Goal: Task Accomplishment & Management: Manage account settings

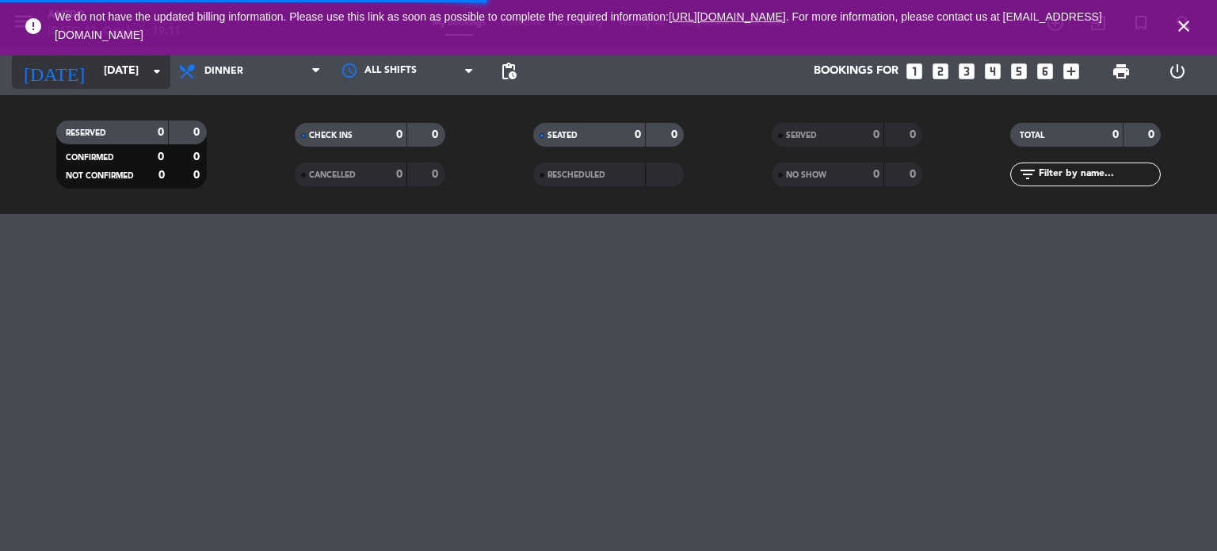
click at [121, 76] on input "[DATE]" at bounding box center [171, 71] width 151 height 29
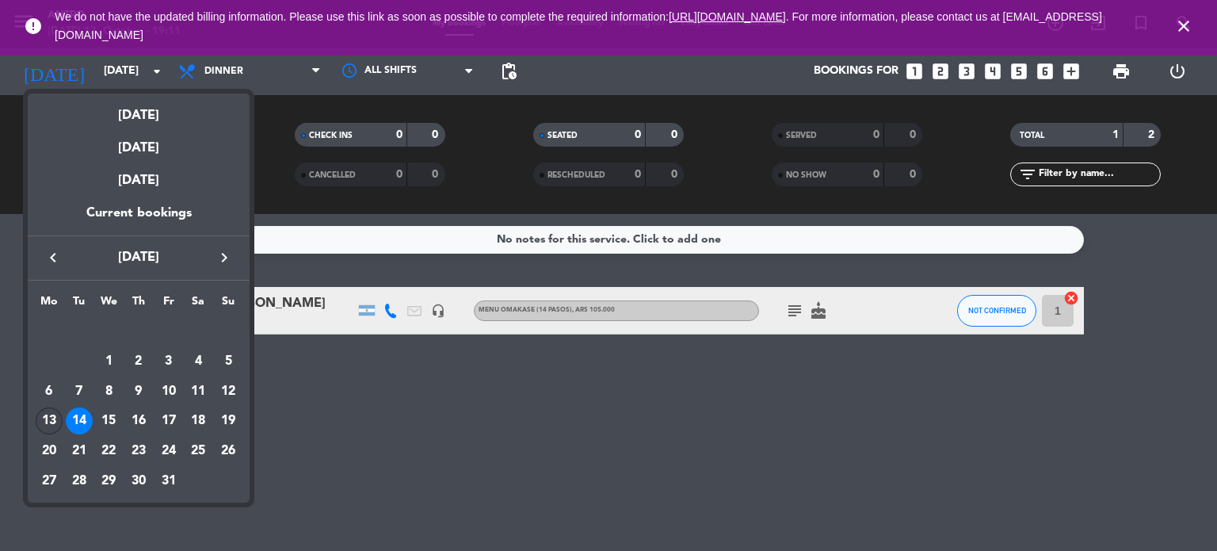
click at [48, 420] on div "13" at bounding box center [49, 420] width 27 height 27
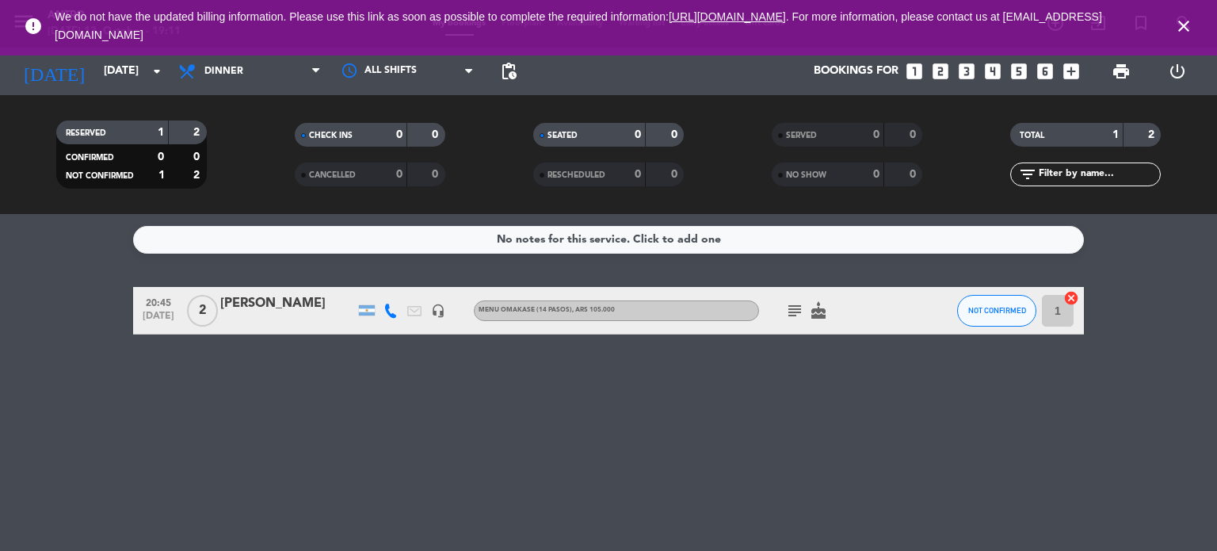
type input "[DATE]"
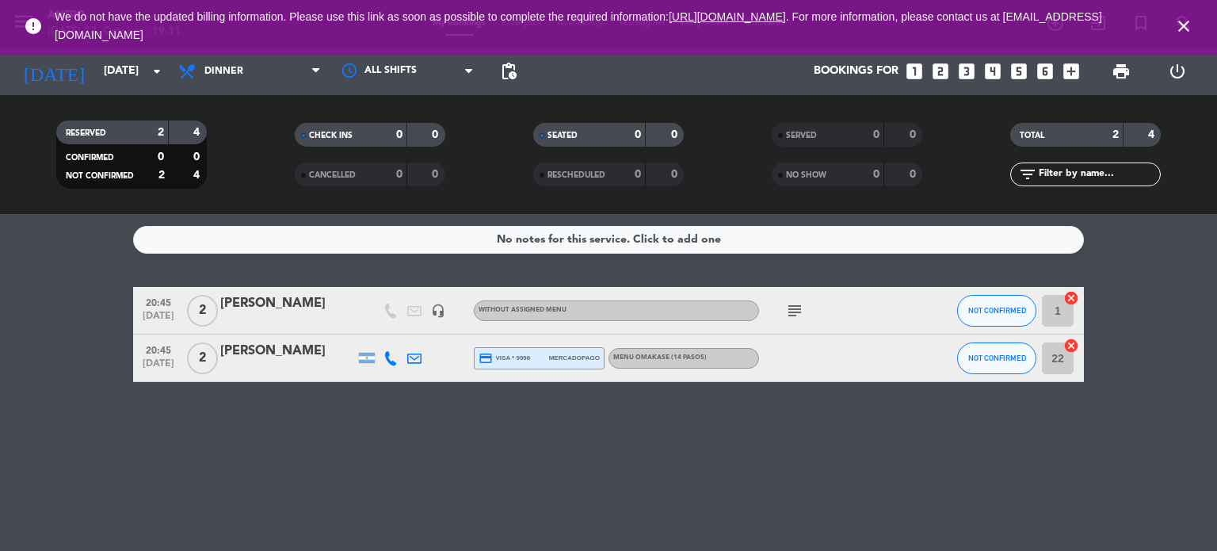
click at [791, 319] on div "subject" at bounding box center [830, 310] width 143 height 47
click at [792, 313] on icon "subject" at bounding box center [794, 310] width 19 height 19
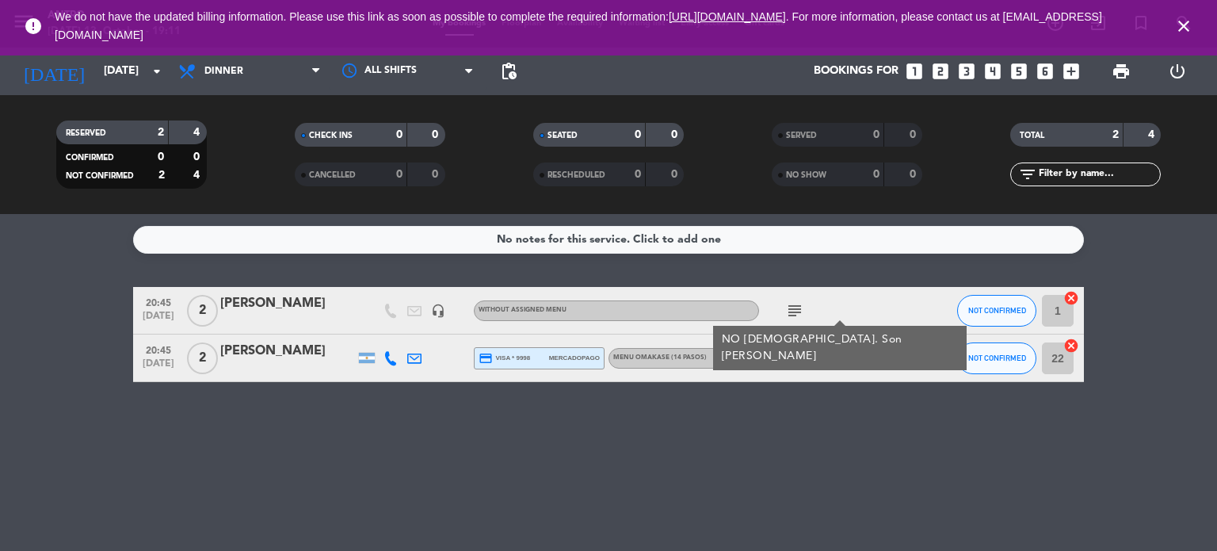
click at [792, 383] on div "No notes for this service. Click to add one 20:45 [DATE] 2 [PERSON_NAME] headse…" at bounding box center [608, 382] width 1217 height 337
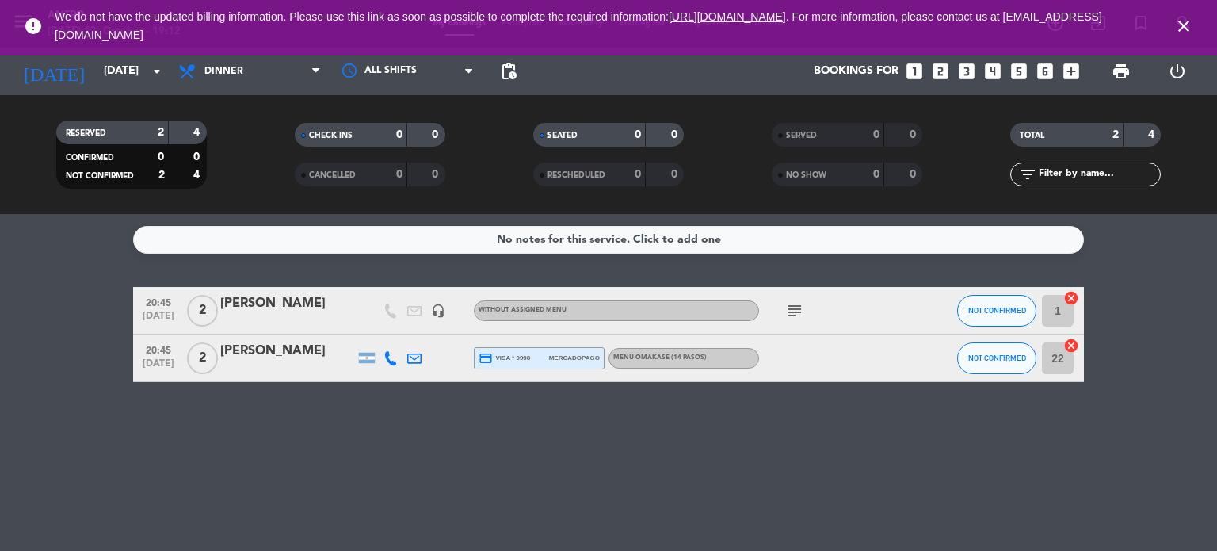
click at [791, 303] on icon "subject" at bounding box center [794, 310] width 19 height 19
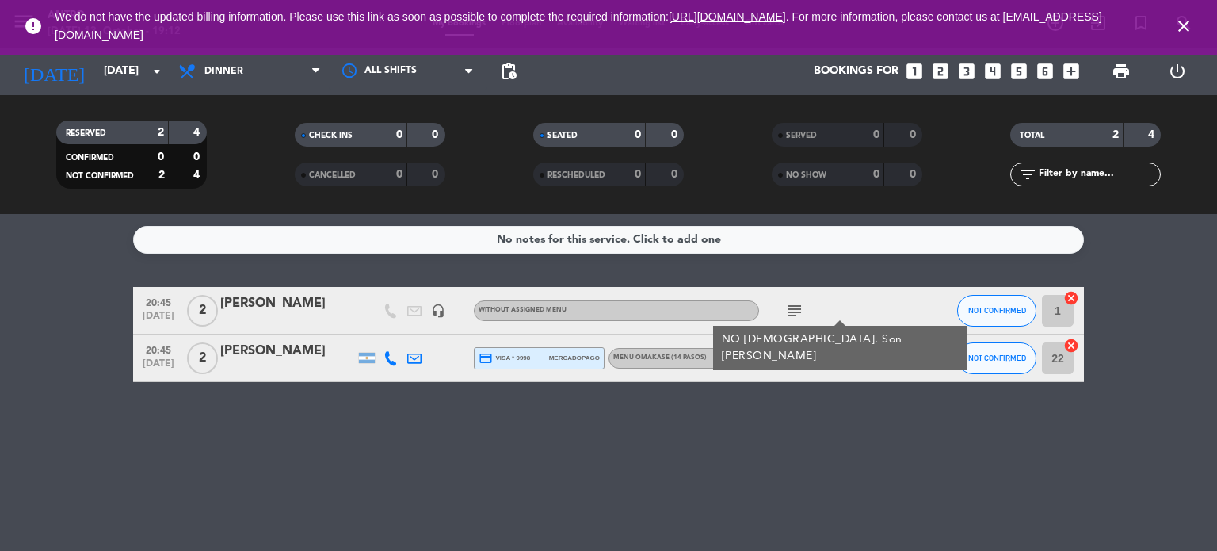
click at [850, 300] on div "subject NO [DEMOGRAPHIC_DATA]. Son [PERSON_NAME]" at bounding box center [830, 310] width 143 height 47
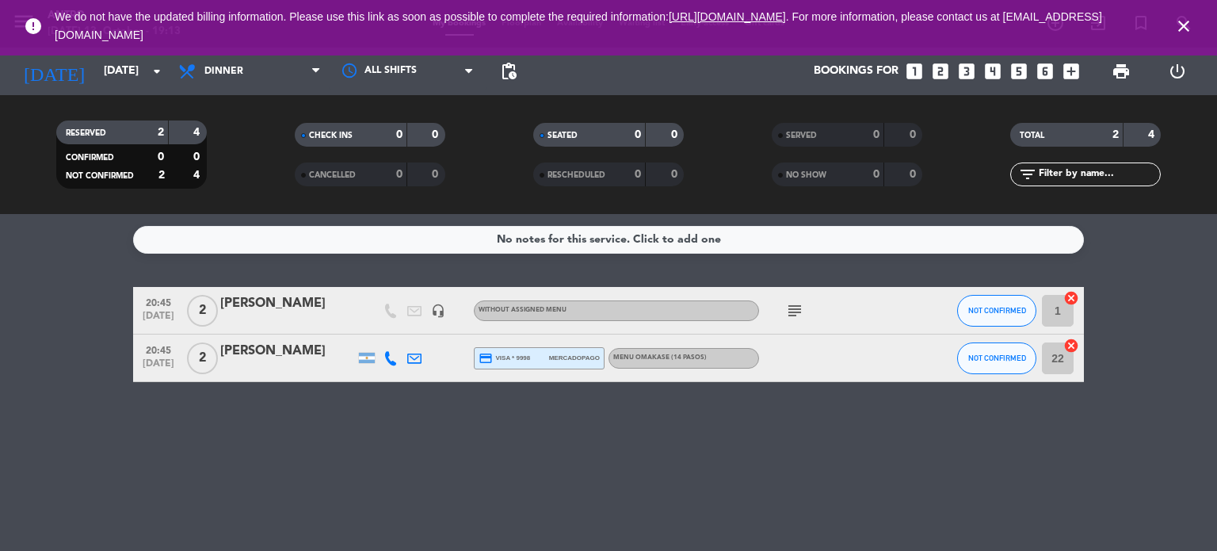
click at [368, 363] on div at bounding box center [367, 357] width 24 height 47
click at [368, 357] on div at bounding box center [367, 358] width 16 height 10
click at [391, 360] on icon at bounding box center [390, 358] width 14 height 14
click at [366, 329] on span "Copy" at bounding box center [378, 331] width 27 height 17
click at [421, 330] on span at bounding box center [427, 332] width 13 height 13
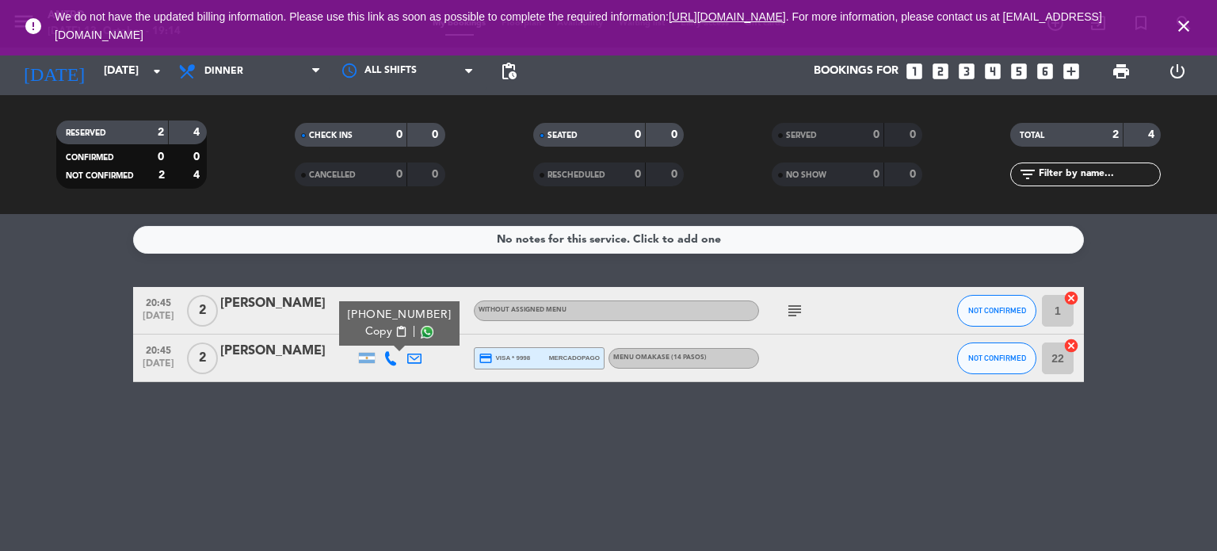
click at [330, 311] on div "[PERSON_NAME]" at bounding box center [287, 303] width 135 height 21
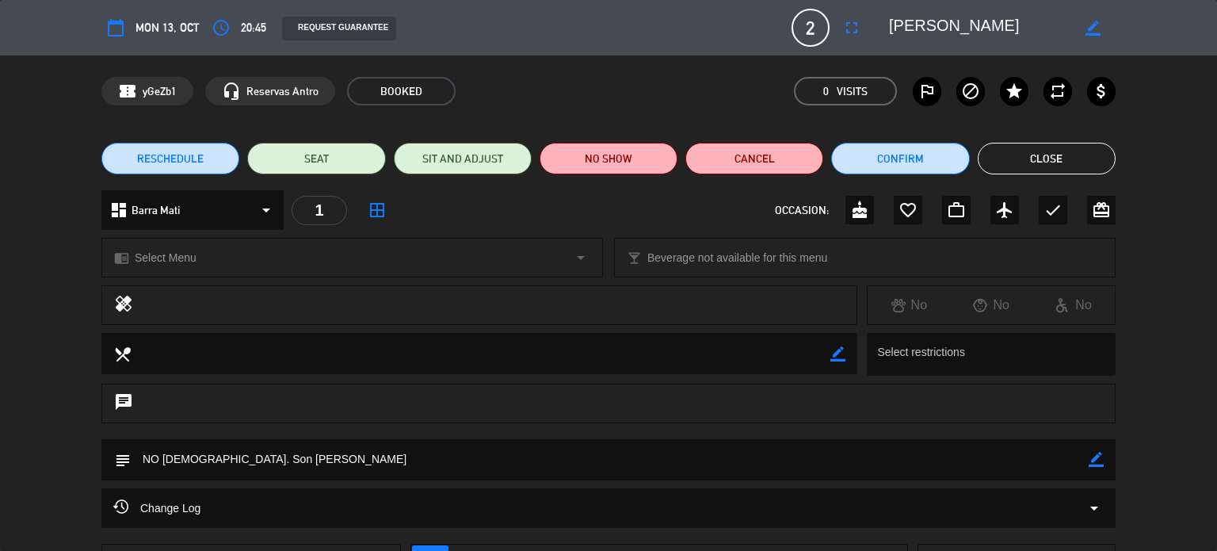
click at [1075, 160] on button "Close" at bounding box center [1047, 159] width 138 height 32
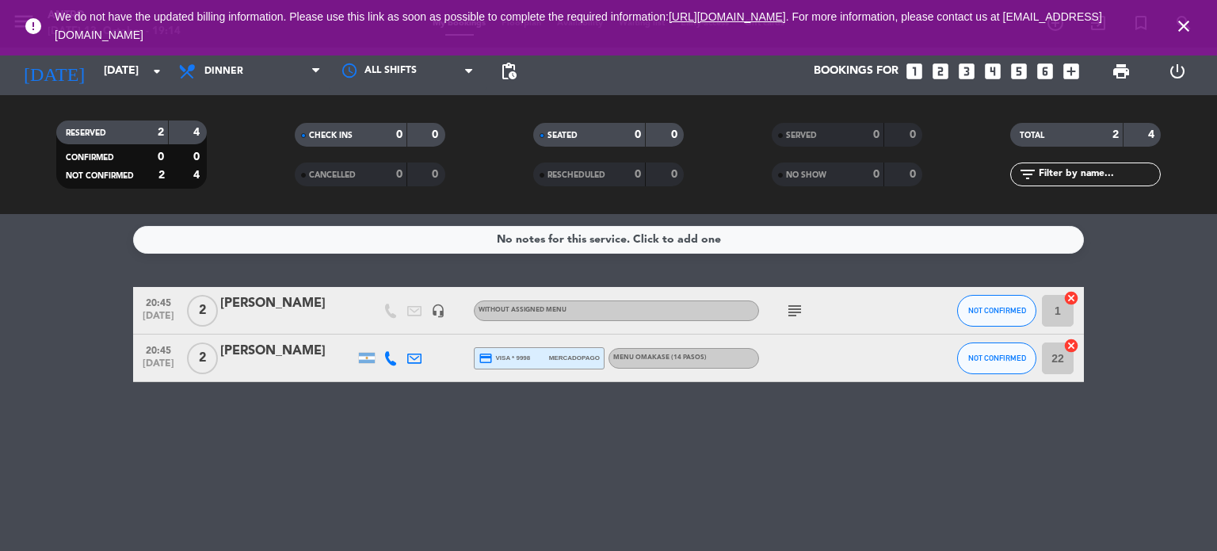
click at [403, 307] on div at bounding box center [414, 310] width 24 height 47
click at [152, 93] on div "[DATE] [DATE] arrow_drop_down" at bounding box center [91, 72] width 158 height 48
click at [1182, 30] on icon "close" at bounding box center [1183, 26] width 19 height 19
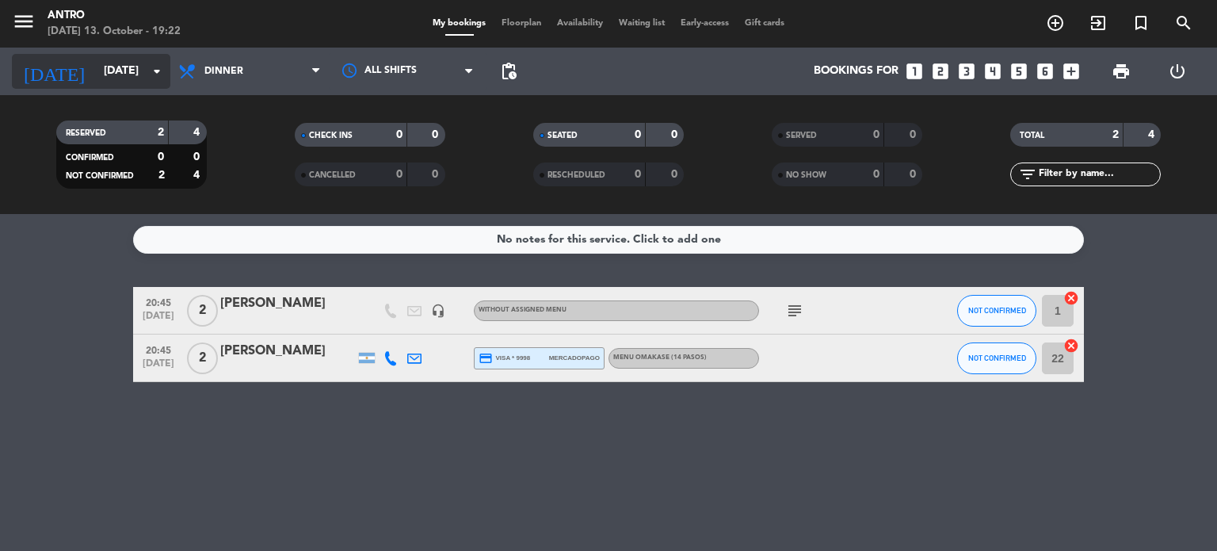
click at [129, 78] on input "[DATE]" at bounding box center [171, 71] width 151 height 29
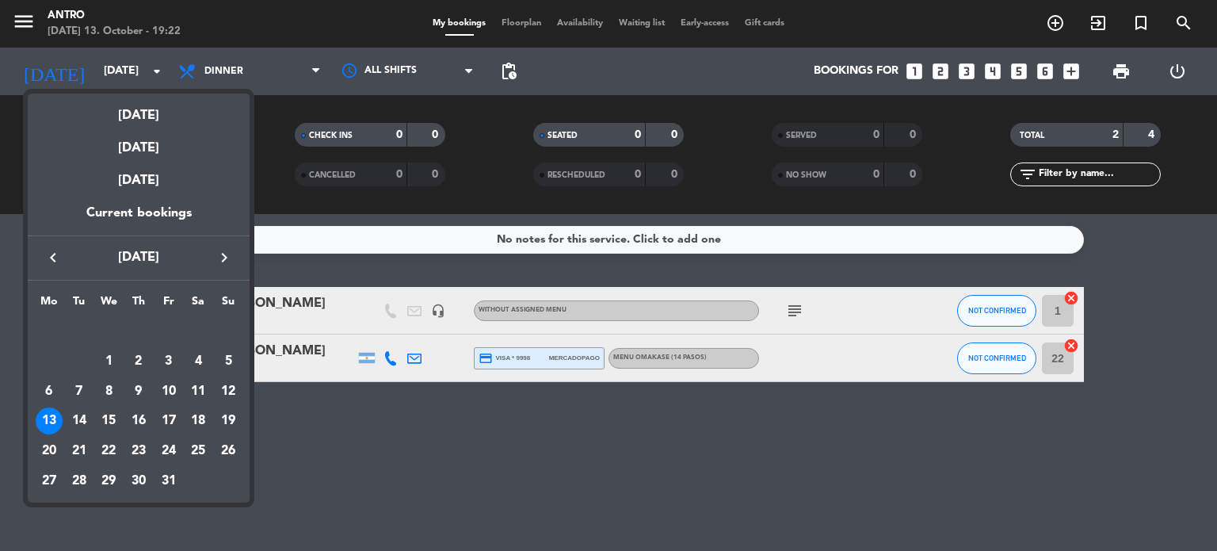
click at [440, 244] on div at bounding box center [608, 275] width 1217 height 551
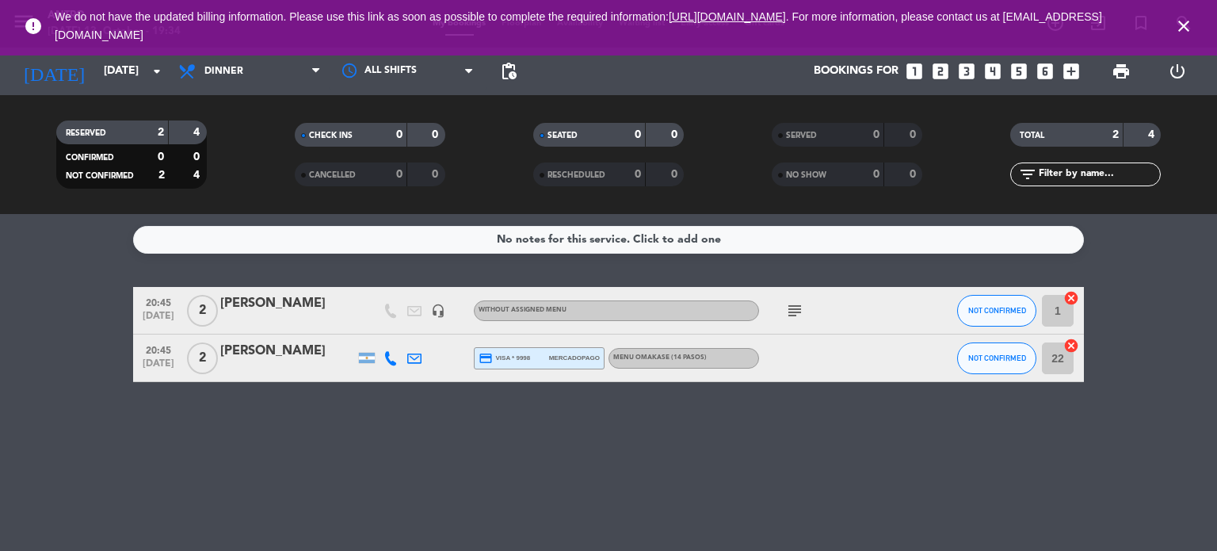
click at [1184, 23] on icon "close" at bounding box center [1183, 26] width 19 height 19
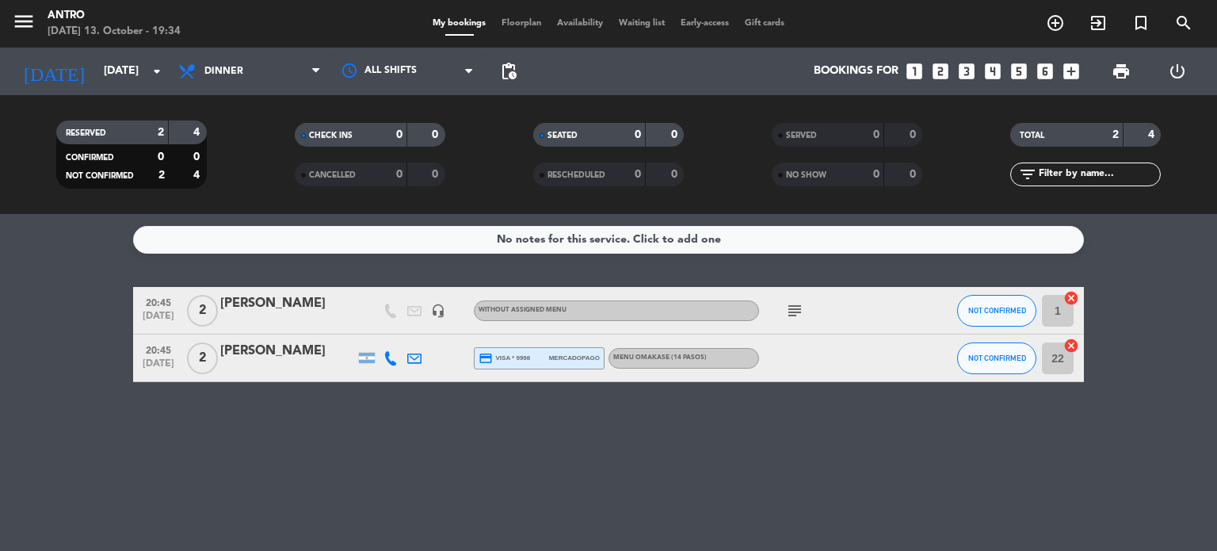
click at [537, 28] on span "Floorplan" at bounding box center [521, 23] width 55 height 9
